Goal: Task Accomplishment & Management: Manage account settings

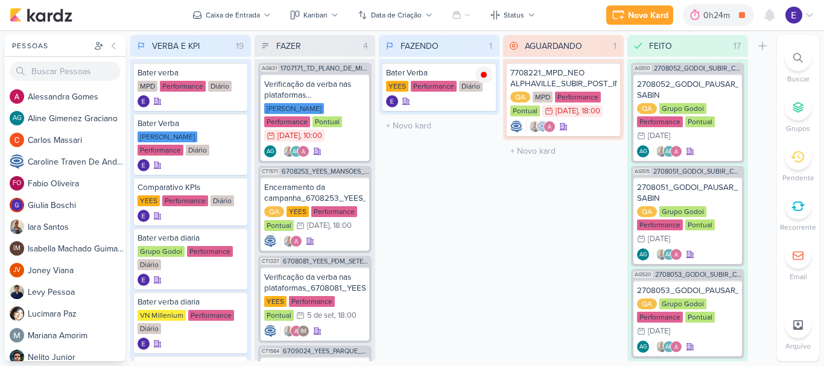
scroll to position [89, 0]
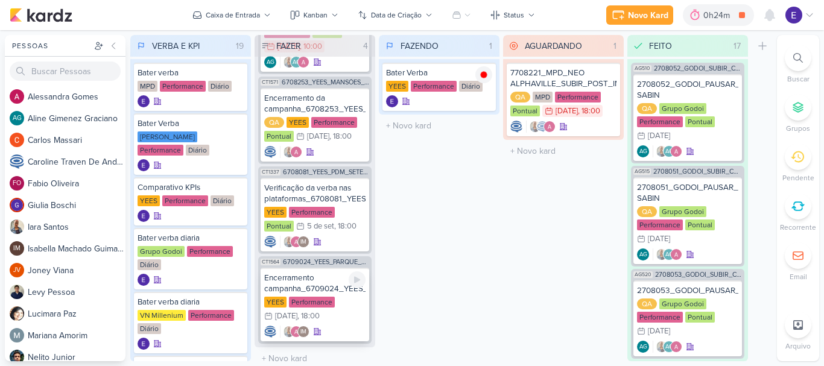
click at [340, 326] on div "IM" at bounding box center [314, 332] width 101 height 12
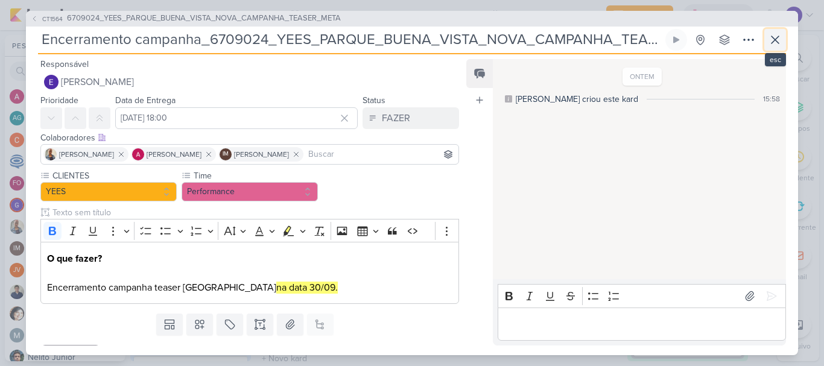
click at [773, 39] on icon at bounding box center [775, 40] width 14 height 14
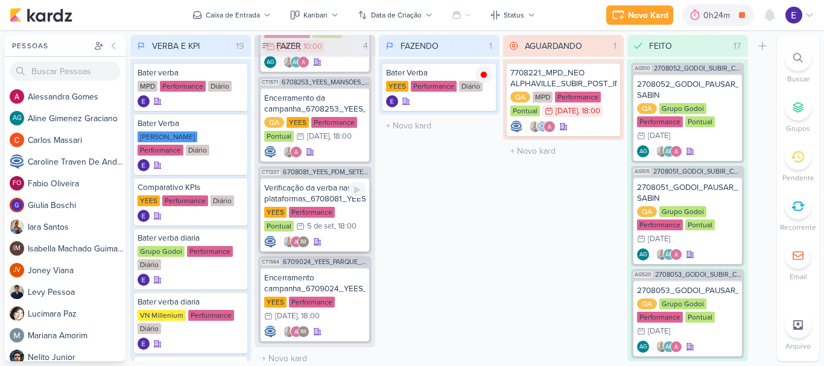
click at [360, 236] on div "IM" at bounding box center [314, 242] width 101 height 12
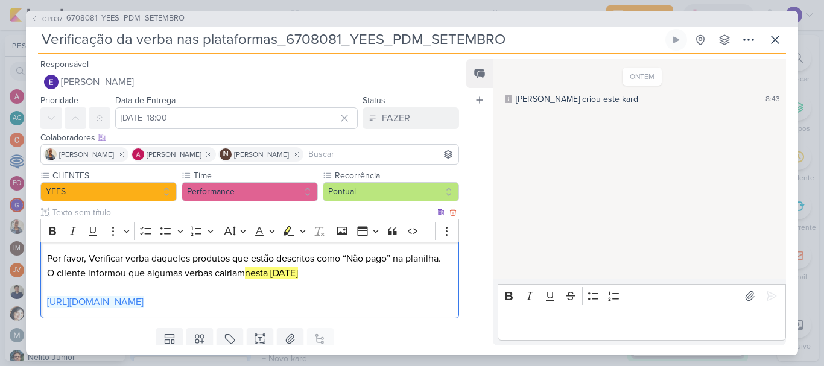
click at [143, 308] on link "[URL][DOMAIN_NAME]" at bounding box center [95, 302] width 96 height 12
click at [143, 307] on link "[URL][DOMAIN_NAME]" at bounding box center [95, 302] width 96 height 12
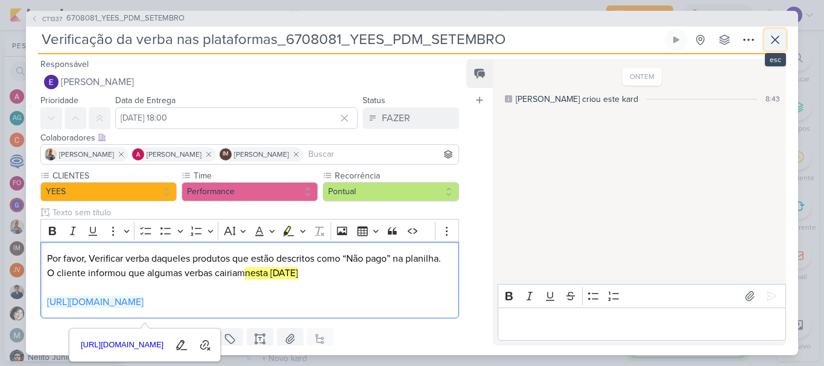
click at [771, 37] on icon at bounding box center [775, 40] width 14 height 14
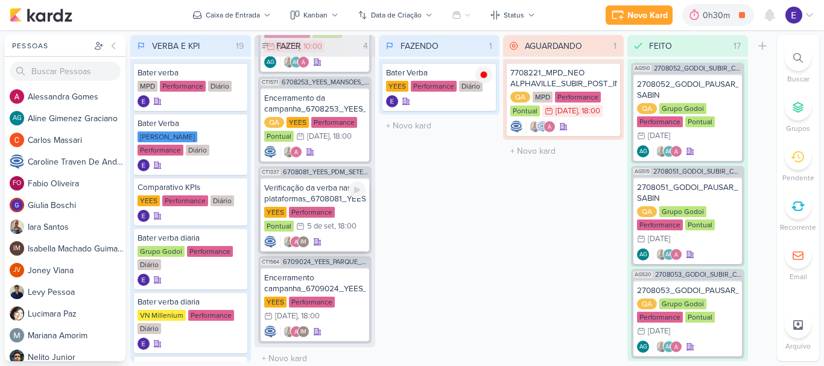
click at [336, 236] on div "IM" at bounding box center [314, 242] width 101 height 12
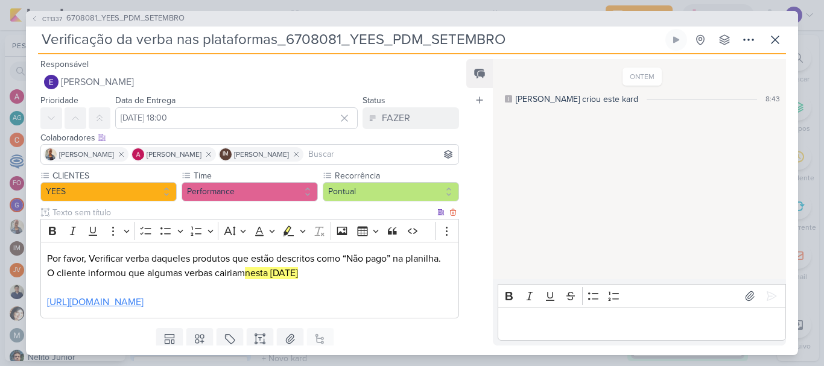
click at [143, 300] on link "[URL][DOMAIN_NAME]" at bounding box center [95, 302] width 96 height 12
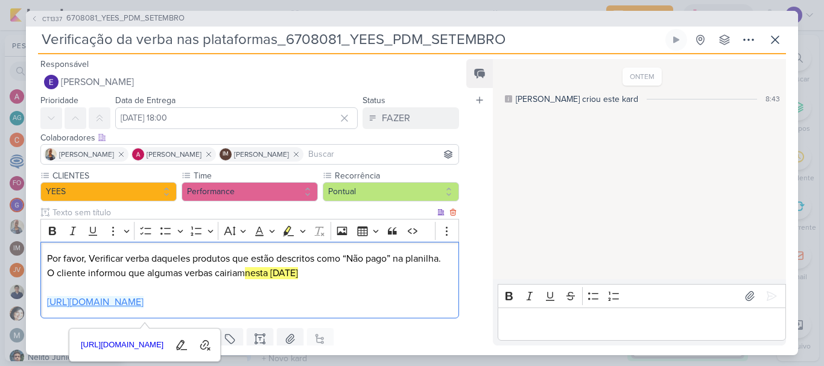
click at [143, 307] on link "[URL][DOMAIN_NAME]" at bounding box center [95, 302] width 96 height 12
click at [769, 39] on icon at bounding box center [775, 40] width 14 height 14
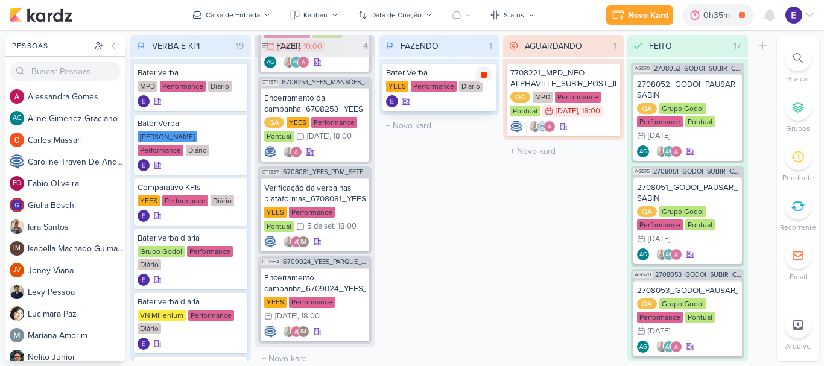
click at [484, 77] on icon at bounding box center [484, 75] width 6 height 6
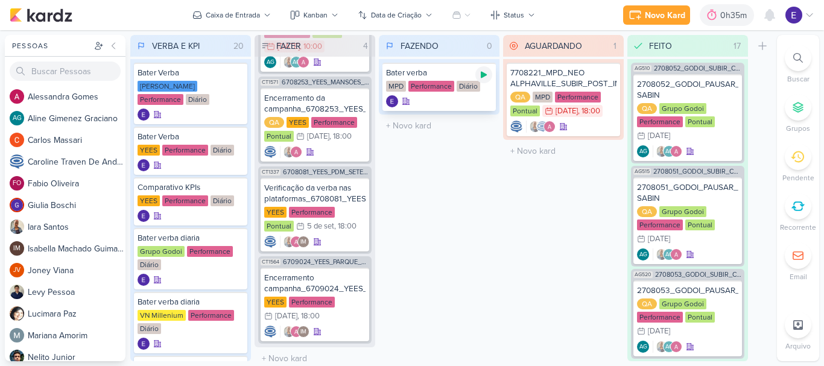
click at [482, 75] on icon at bounding box center [484, 75] width 6 height 7
click at [769, 10] on icon at bounding box center [770, 15] width 10 height 11
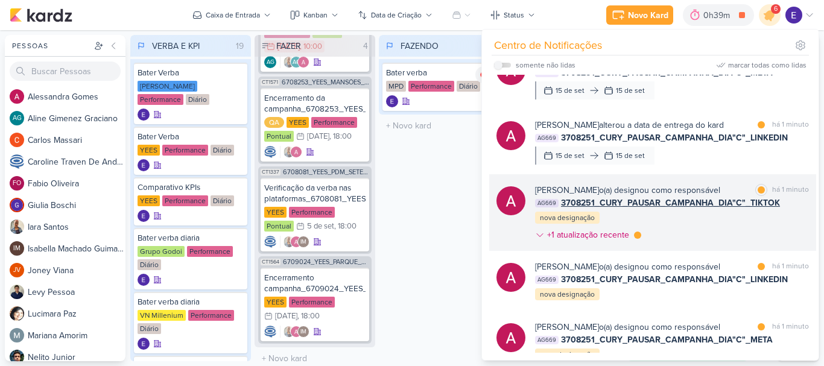
scroll to position [60, 0]
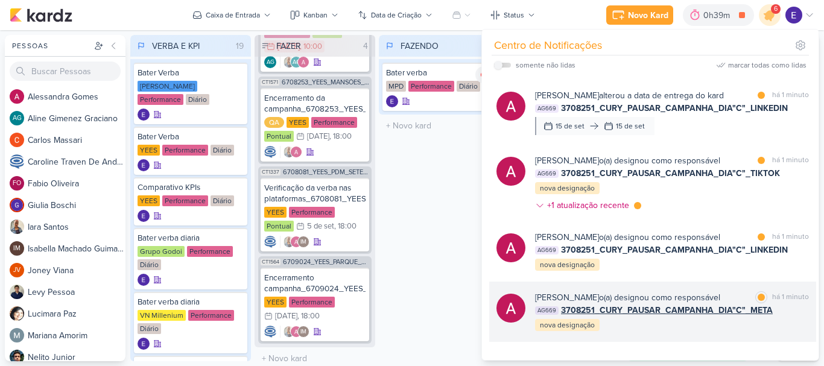
click at [782, 315] on div "AG669 3708251_CURY_PAUSAR_CAMPANHA_DIA"C"_META" at bounding box center [672, 310] width 274 height 13
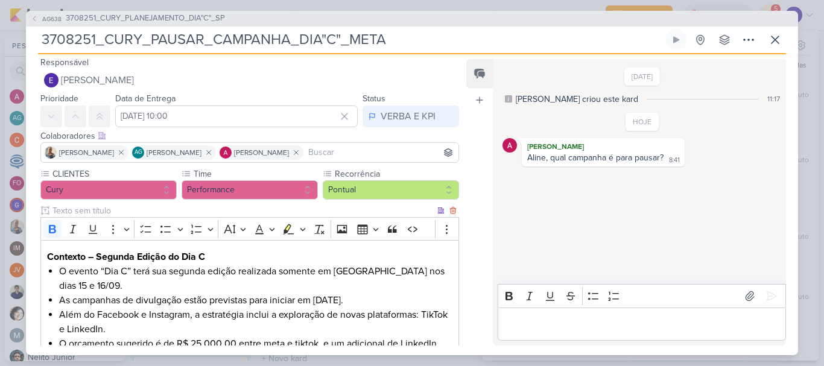
scroll to position [0, 0]
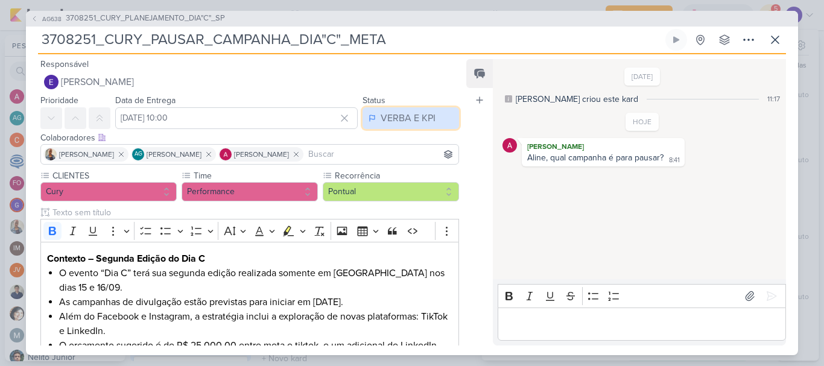
click at [399, 124] on div "VERBA E KPI" at bounding box center [407, 118] width 55 height 14
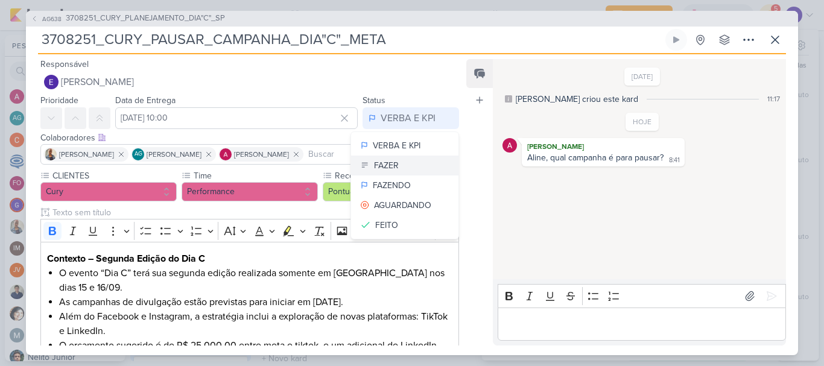
click at [399, 171] on button "FAZER" at bounding box center [404, 166] width 107 height 20
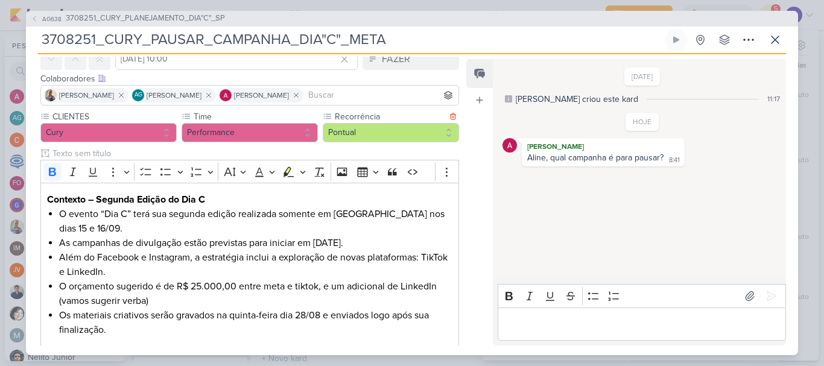
scroll to position [170, 0]
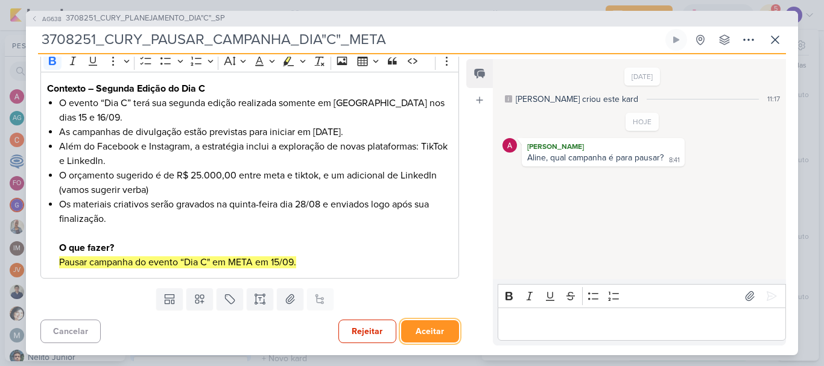
click at [424, 326] on button "Aceitar" at bounding box center [430, 331] width 58 height 22
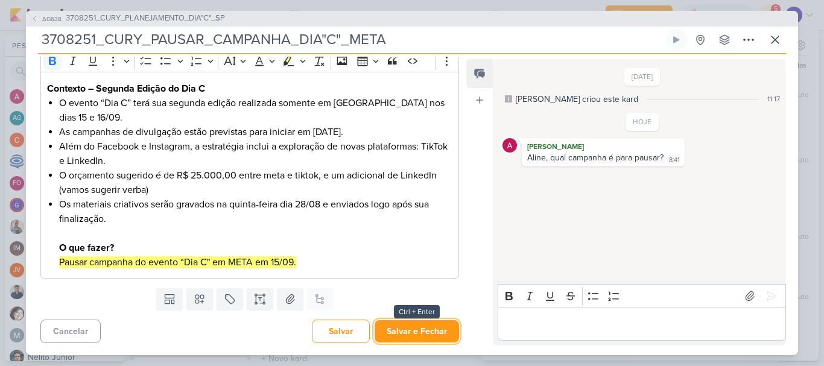
click at [421, 328] on button "Salvar e Fechar" at bounding box center [416, 331] width 84 height 22
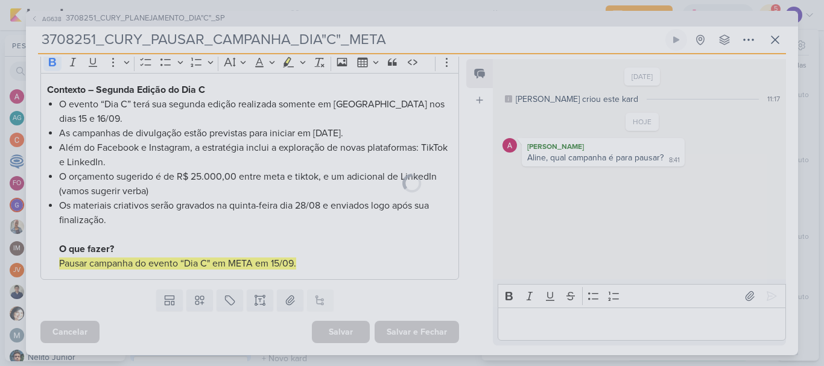
scroll to position [169, 0]
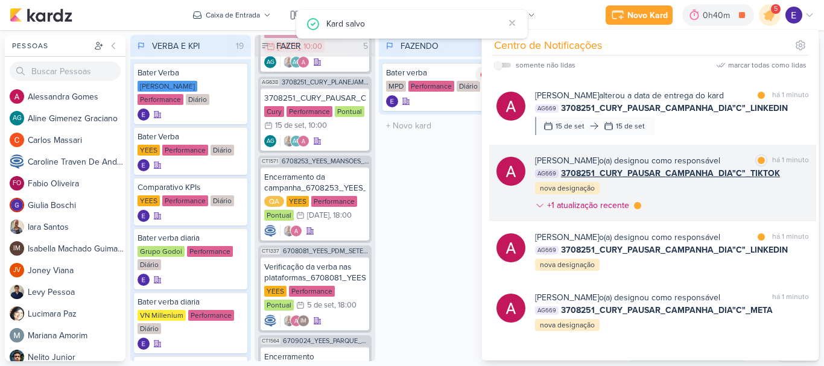
click at [781, 209] on div "[PERSON_NAME] o(a) designou como responsável marcar como lida há 1 minuto AG669…" at bounding box center [672, 185] width 274 height 62
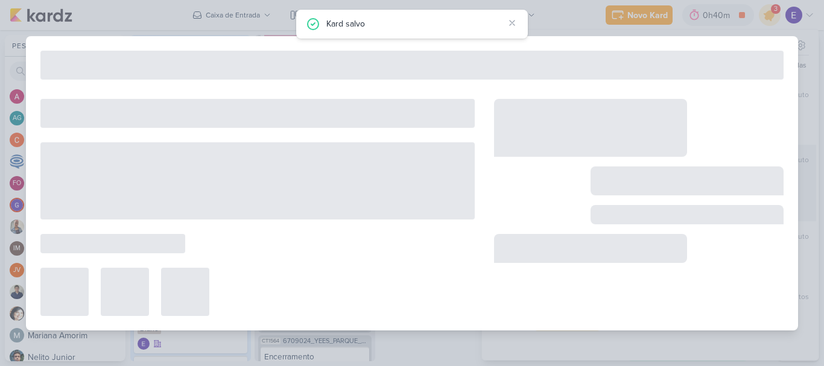
type input "3708251_CURY_PAUSAR_CAMPANHA_DIA"C"_TIKTOK"
type input "[DATE] 12:00"
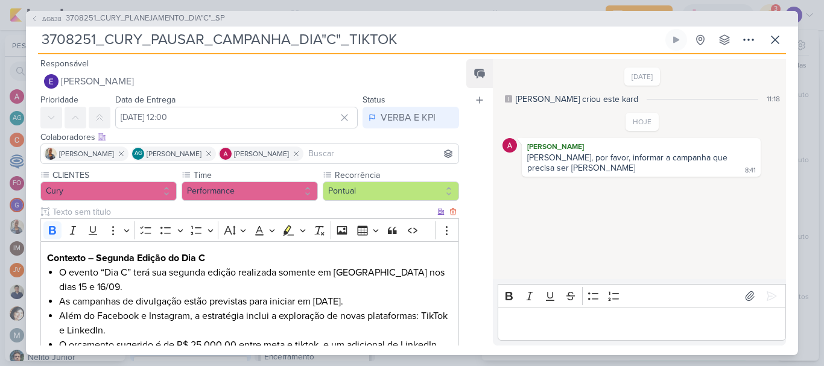
scroll to position [0, 0]
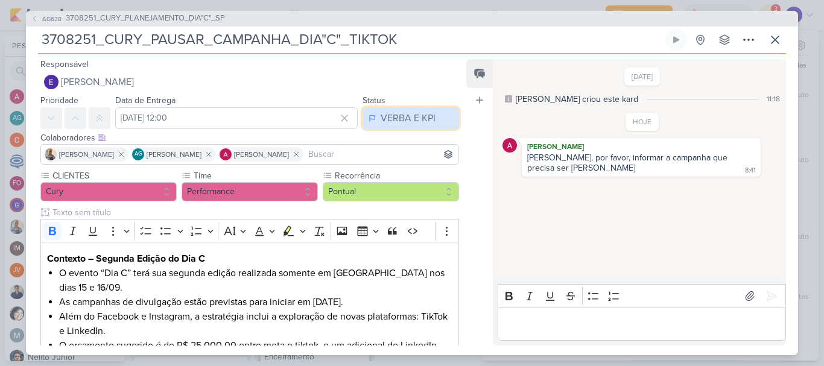
click at [397, 124] on div "VERBA E KPI" at bounding box center [407, 118] width 55 height 14
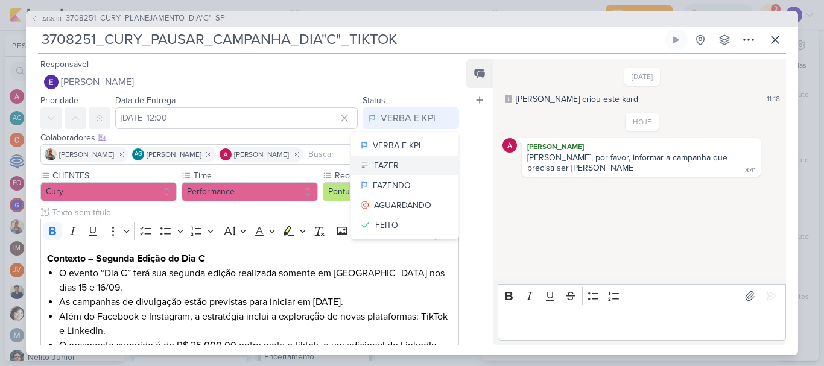
click at [397, 156] on button "FAZER" at bounding box center [404, 166] width 107 height 20
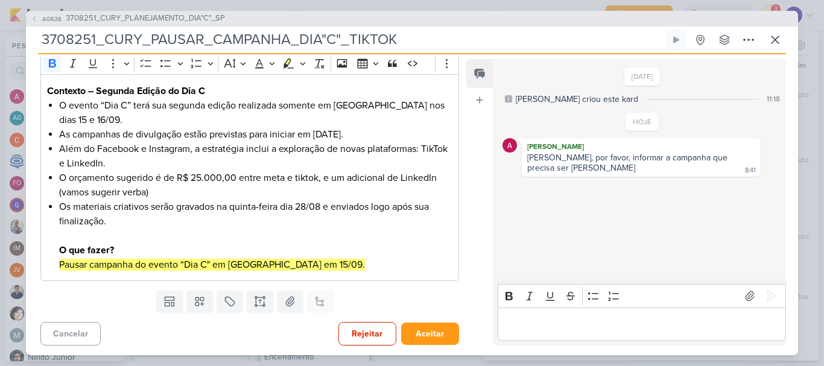
scroll to position [170, 0]
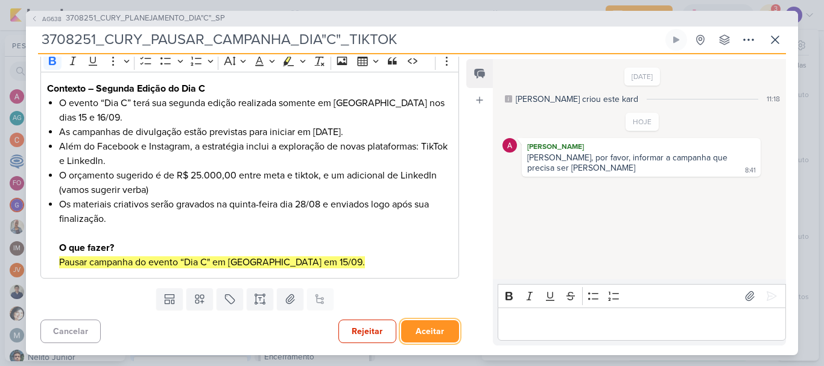
click at [441, 324] on button "Aceitar" at bounding box center [430, 331] width 58 height 22
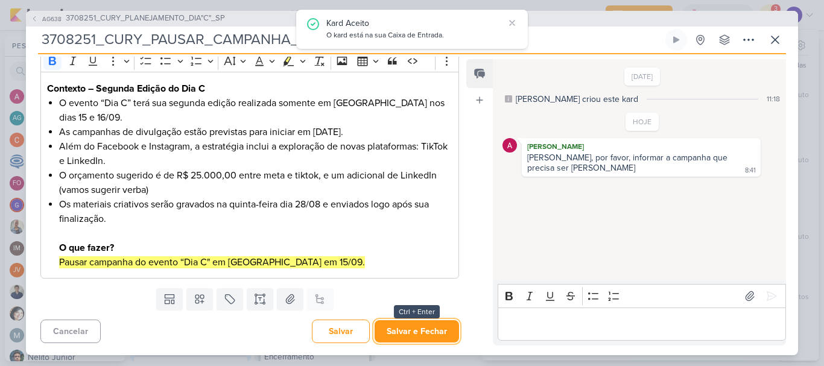
click at [441, 324] on button "Salvar e Fechar" at bounding box center [416, 331] width 84 height 22
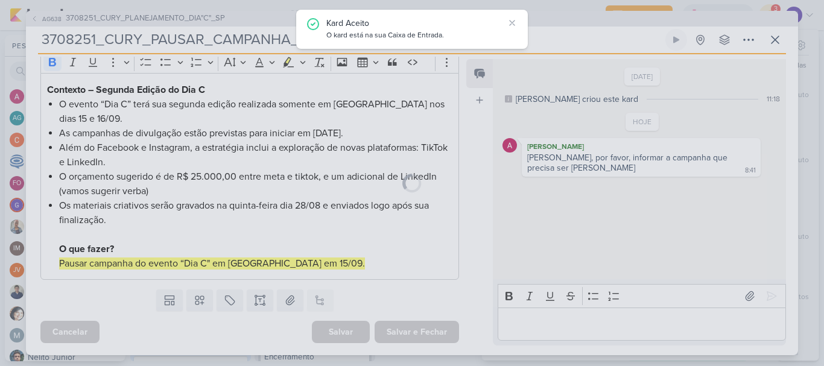
scroll to position [169, 0]
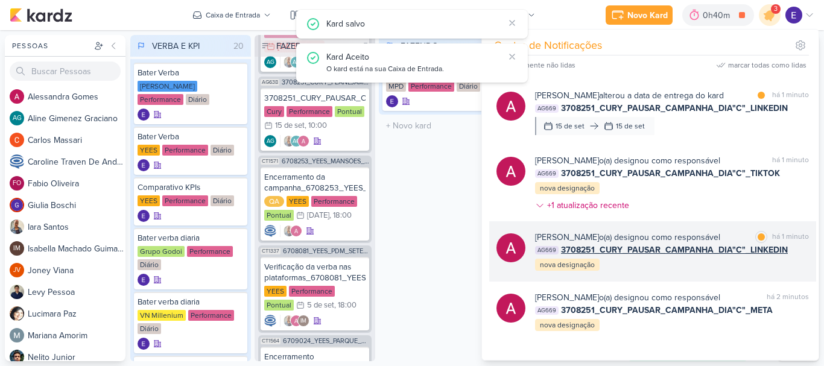
click at [724, 273] on div "[PERSON_NAME] o(a) designou como responsável marcar como lida há 1 minuto AG669…" at bounding box center [652, 251] width 327 height 60
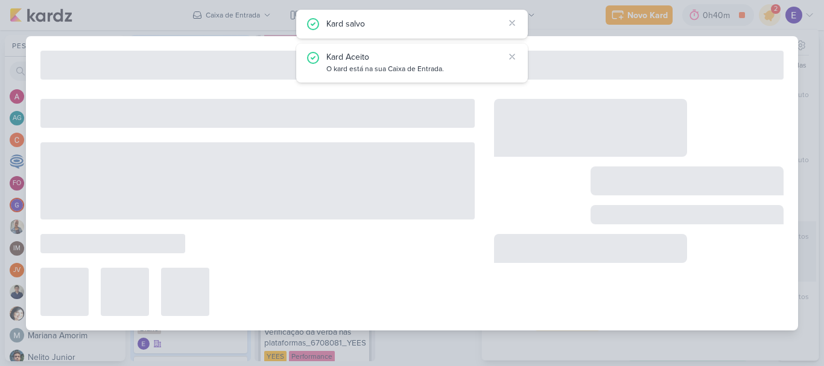
type input "3708251_CURY_PAUSAR_CAMPANHA_DIA"C"_LINKEDIN"
type input "[DATE] 10:00"
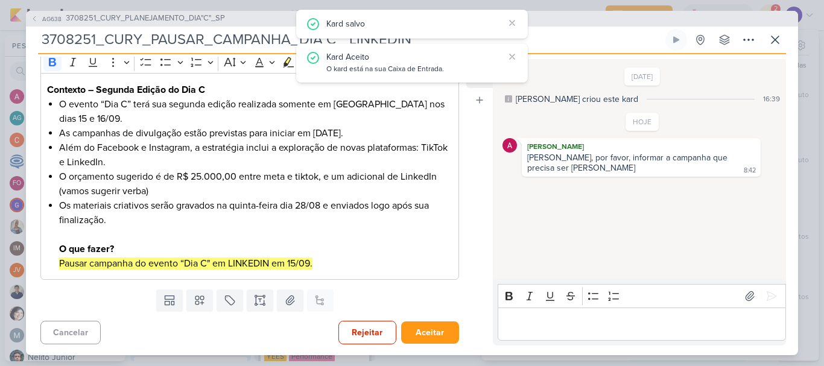
scroll to position [0, 0]
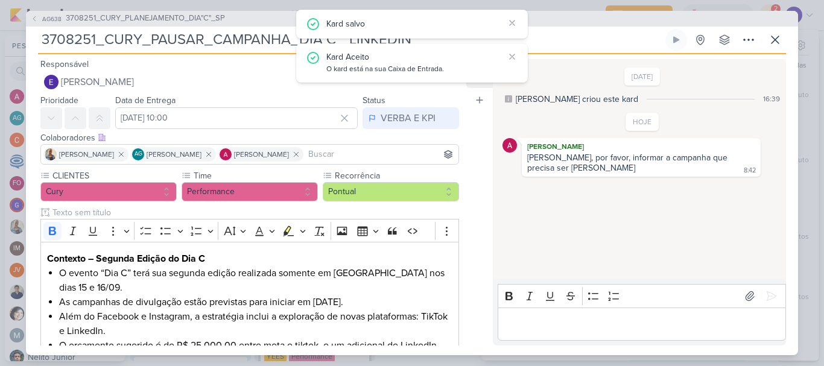
click at [509, 57] on icon at bounding box center [512, 57] width 10 height 10
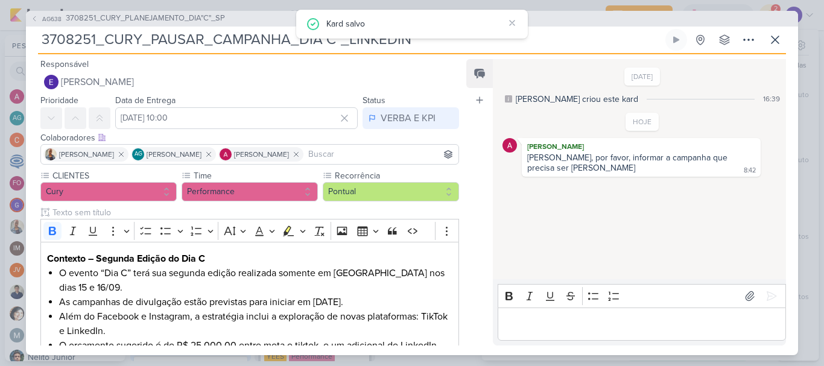
click at [513, 24] on icon at bounding box center [511, 22] width 5 height 5
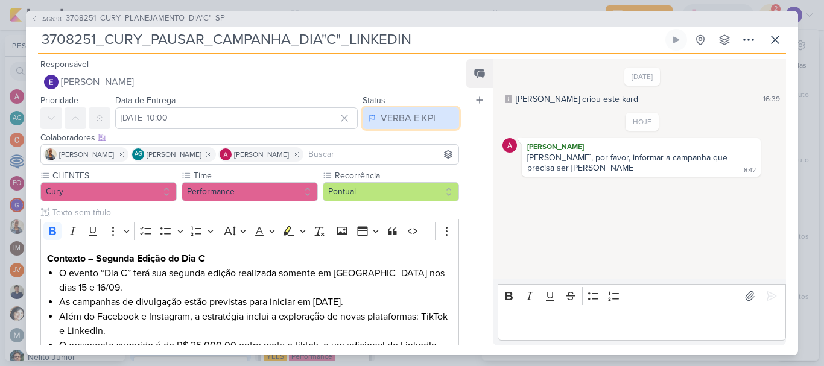
click at [391, 124] on div "VERBA E KPI" at bounding box center [407, 118] width 55 height 14
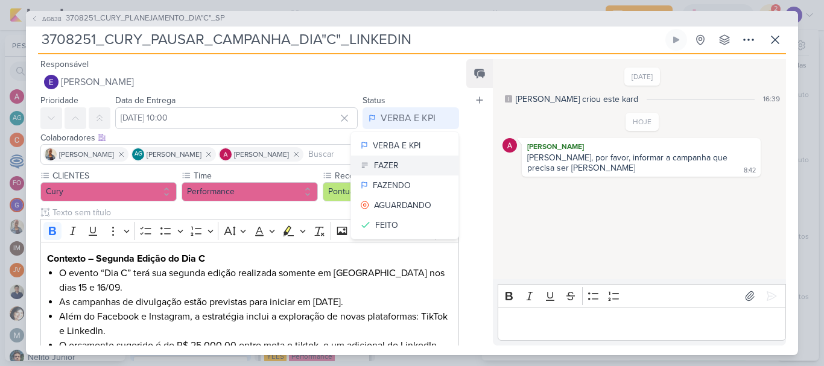
click at [395, 165] on button "FAZER" at bounding box center [404, 166] width 107 height 20
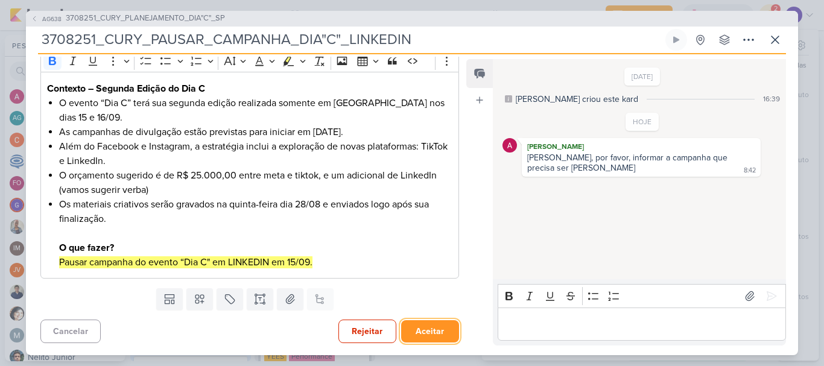
click at [426, 335] on button "Aceitar" at bounding box center [430, 331] width 58 height 22
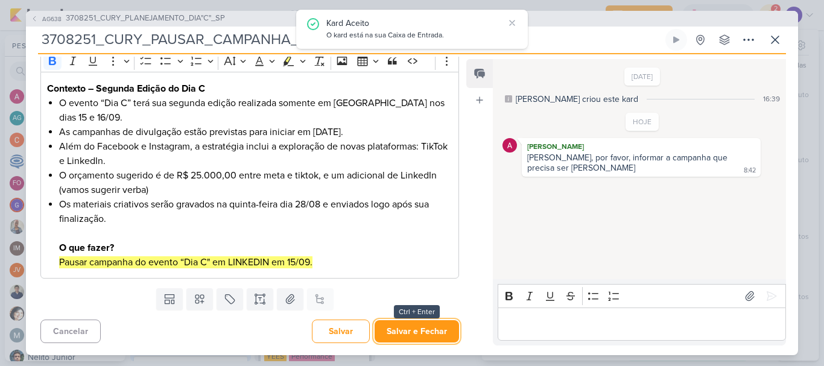
click at [426, 335] on button "Salvar e Fechar" at bounding box center [416, 331] width 84 height 22
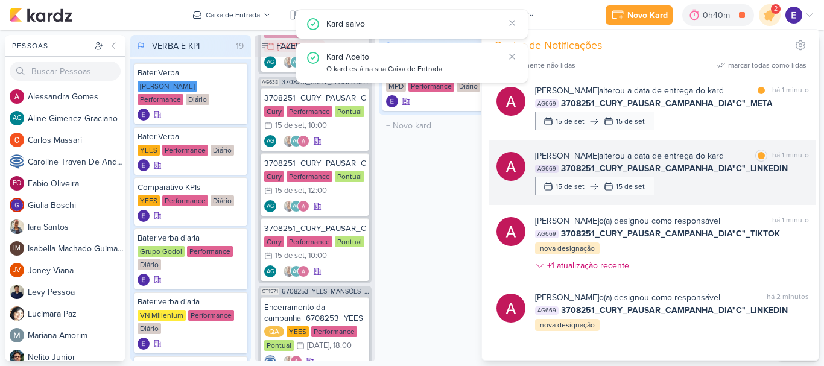
click at [717, 195] on div "[PERSON_NAME] alterou a data de entrega do kard marcar como lida há 1 minuto AG…" at bounding box center [672, 173] width 274 height 46
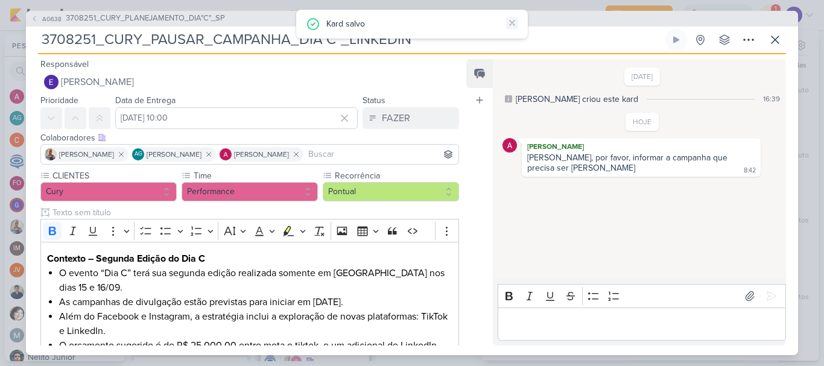
click at [511, 26] on icon at bounding box center [512, 23] width 10 height 10
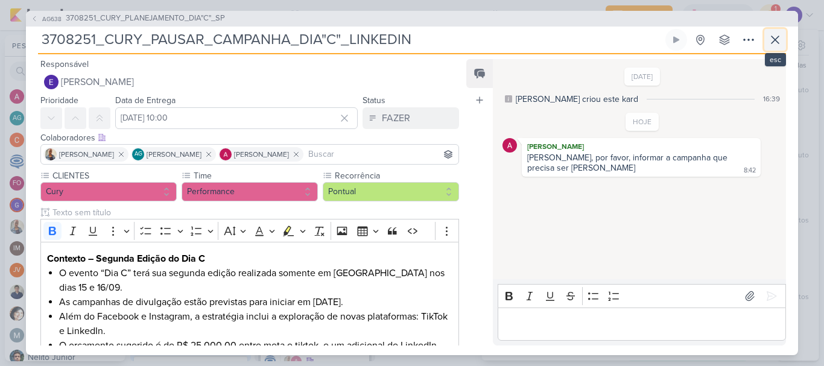
click at [776, 37] on icon at bounding box center [775, 40] width 14 height 14
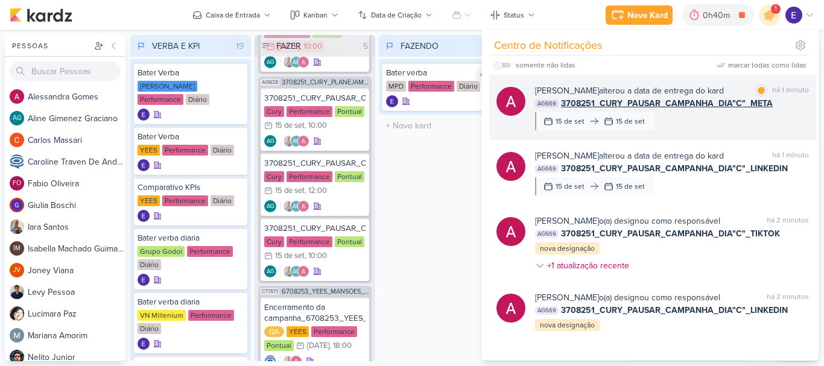
click at [779, 90] on div "há 1 minuto" at bounding box center [790, 90] width 37 height 13
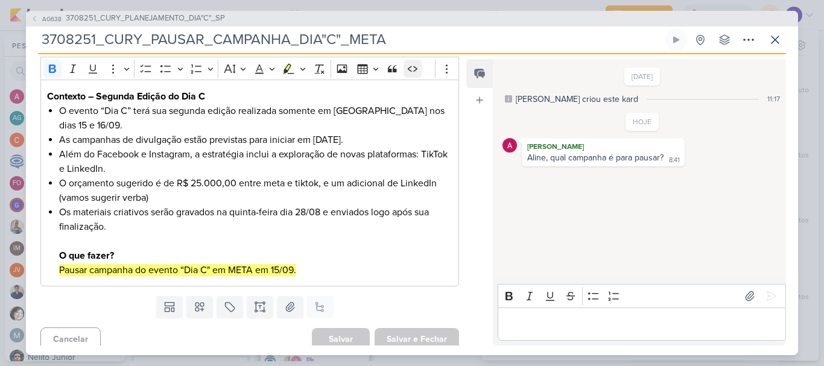
scroll to position [170, 0]
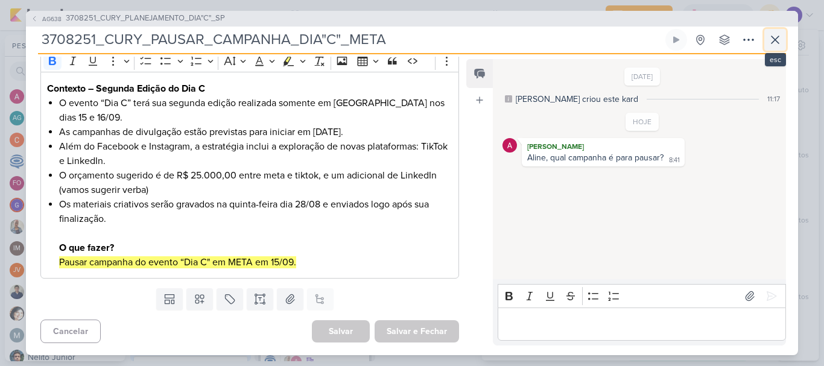
click at [778, 37] on icon at bounding box center [775, 40] width 14 height 14
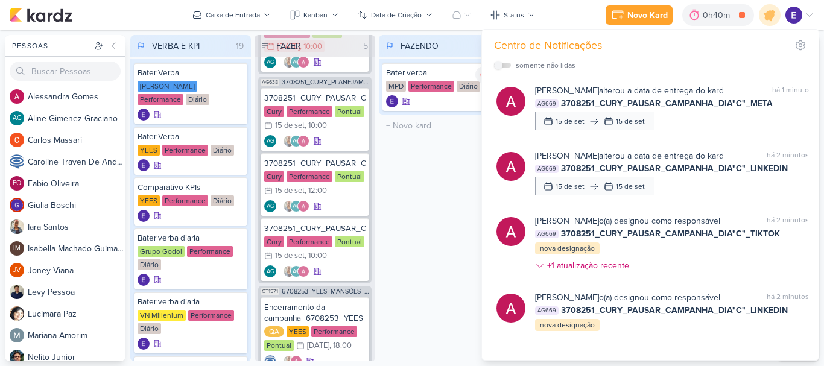
click at [447, 225] on div "FAZENDO 1 Mover Para Esquerda Mover Para Direita [GEOGRAPHIC_DATA] Bater verba …" at bounding box center [439, 198] width 121 height 326
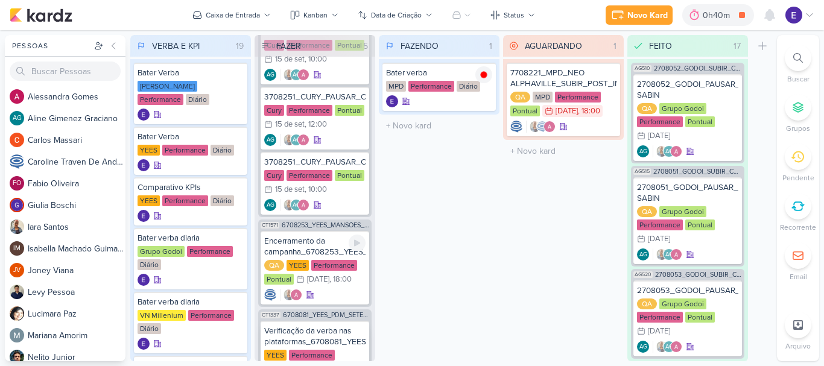
scroll to position [298, 0]
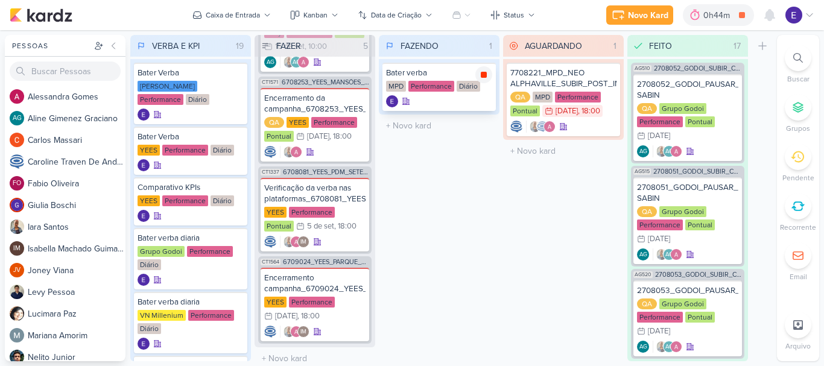
click at [490, 72] on div at bounding box center [483, 74] width 17 height 17
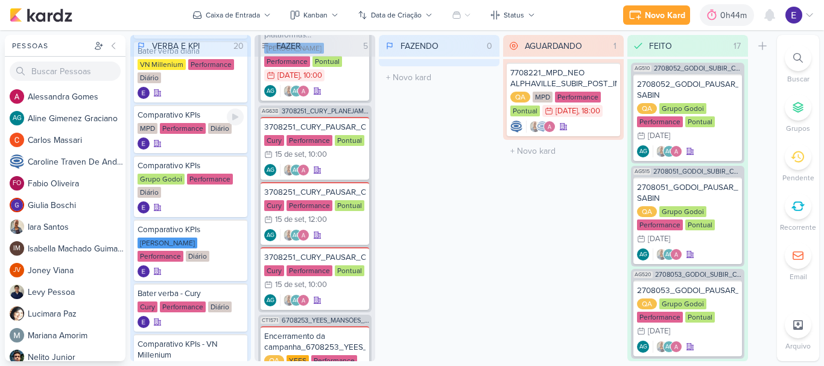
scroll to position [362, 0]
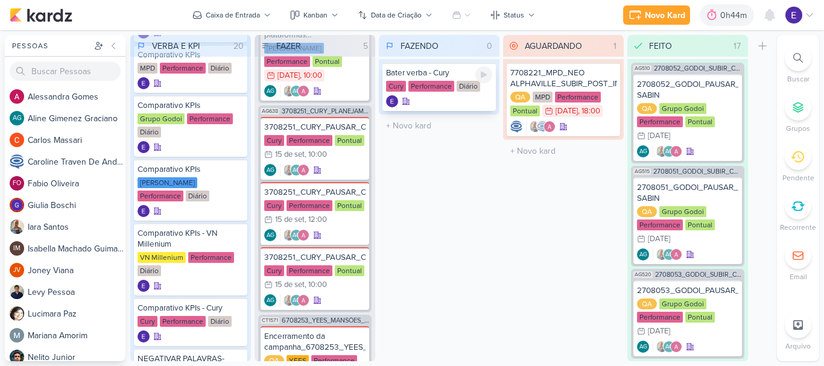
click at [495, 73] on div "Bater verba - Cury Cury Performance Diário" at bounding box center [438, 87] width 113 height 48
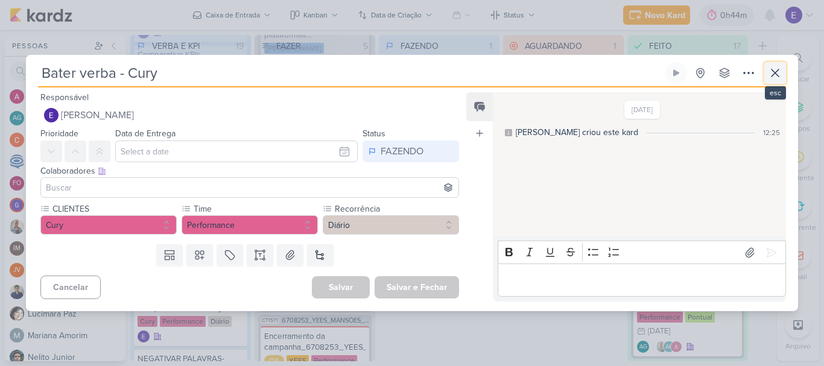
click at [779, 67] on icon at bounding box center [775, 73] width 14 height 14
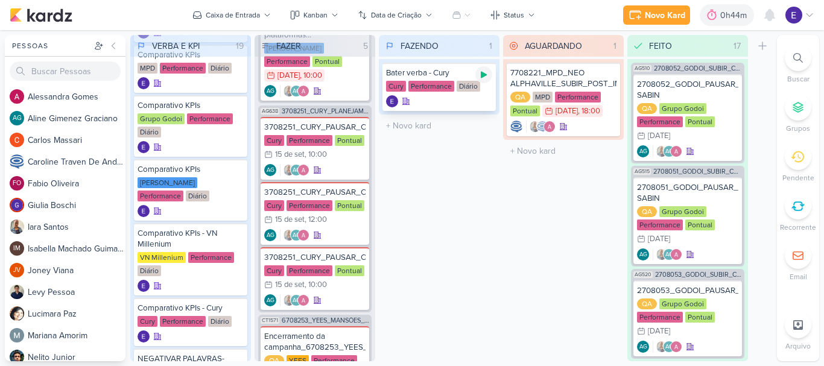
click at [482, 77] on icon at bounding box center [484, 75] width 6 height 7
